Goal: Manage account settings

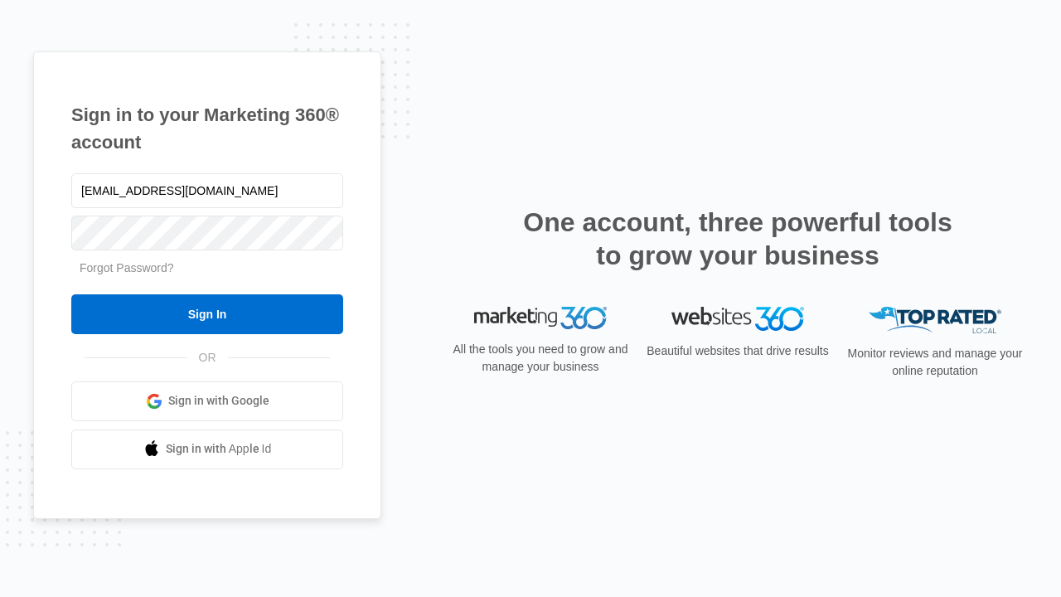
type input "[EMAIL_ADDRESS][DOMAIN_NAME]"
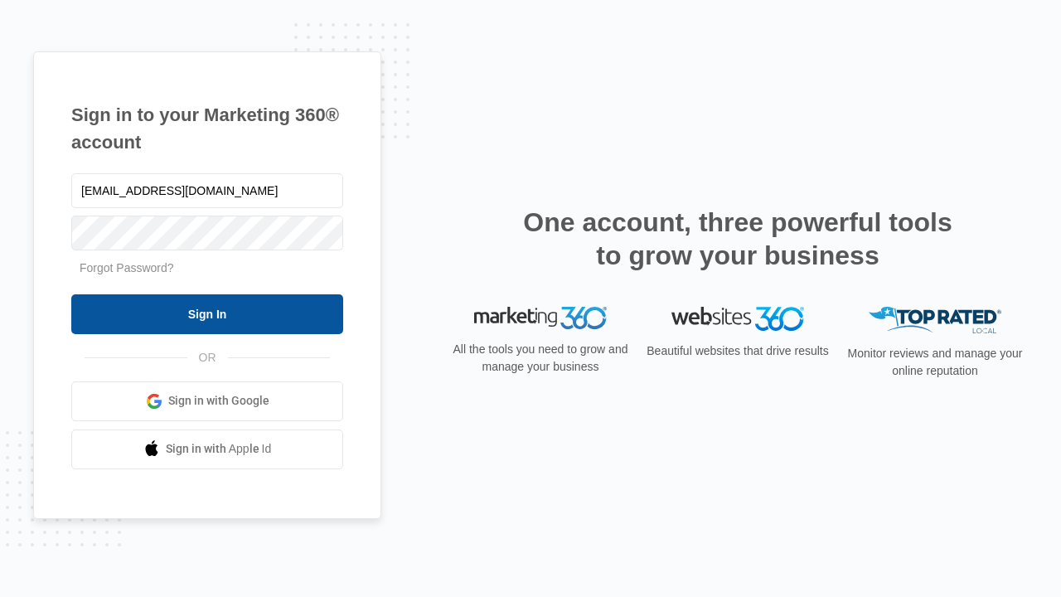
click at [207, 313] on input "Sign In" at bounding box center [207, 314] width 272 height 40
